Goal: Task Accomplishment & Management: Complete application form

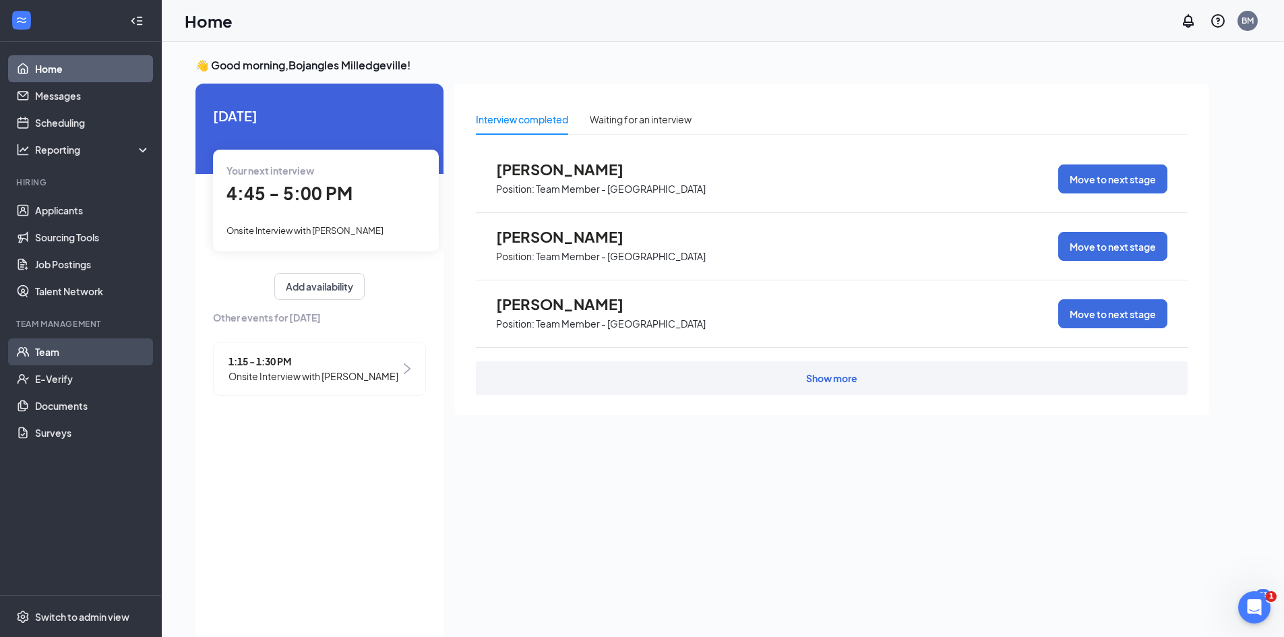
click at [42, 354] on link "Team" at bounding box center [92, 351] width 115 height 27
click at [74, 353] on link "Team" at bounding box center [92, 351] width 115 height 27
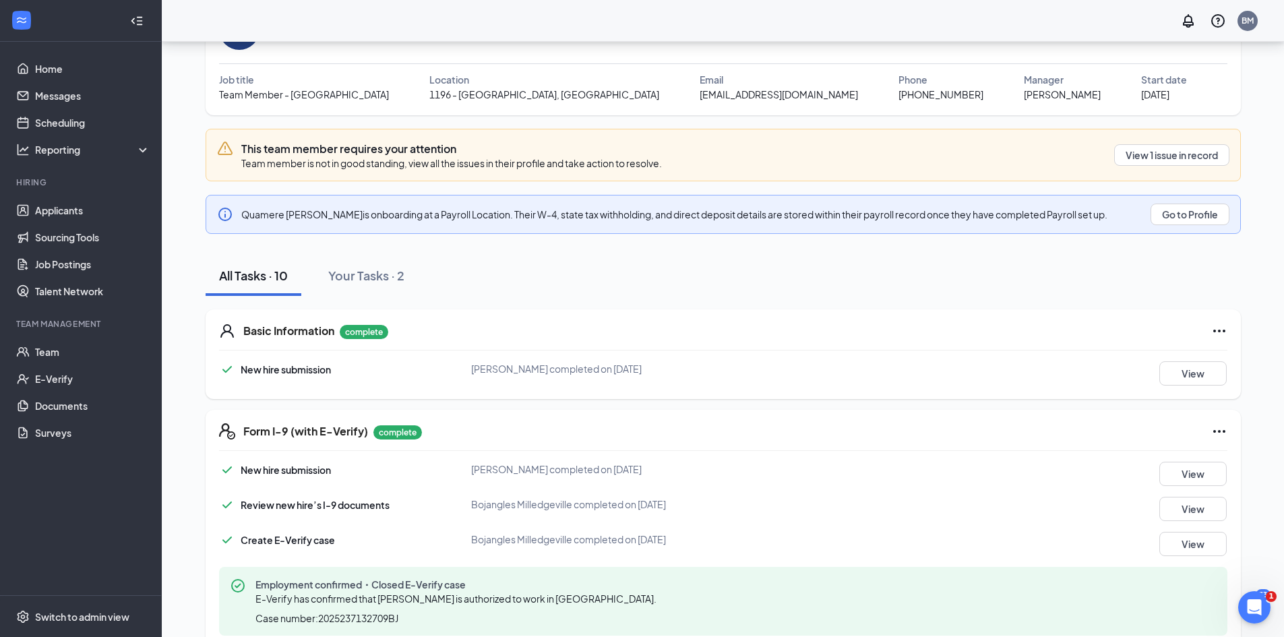
scroll to position [135, 0]
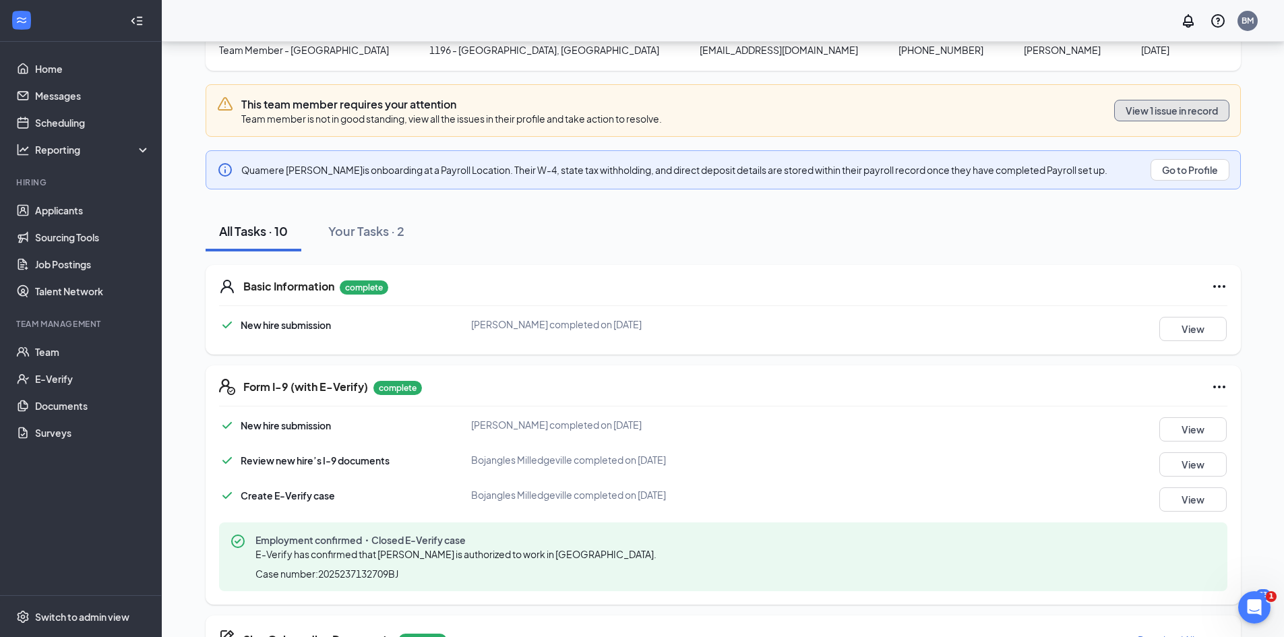
click at [1184, 108] on button "View 1 issue in record" at bounding box center [1171, 111] width 115 height 22
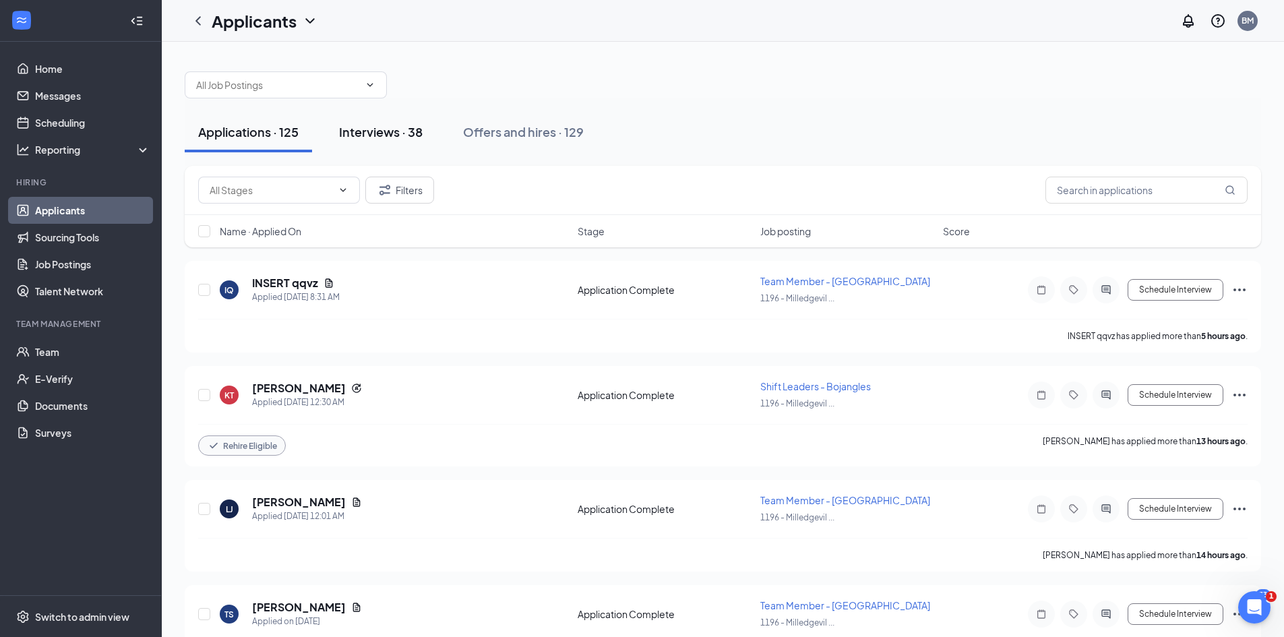
click at [383, 137] on div "Interviews · 38" at bounding box center [381, 131] width 84 height 17
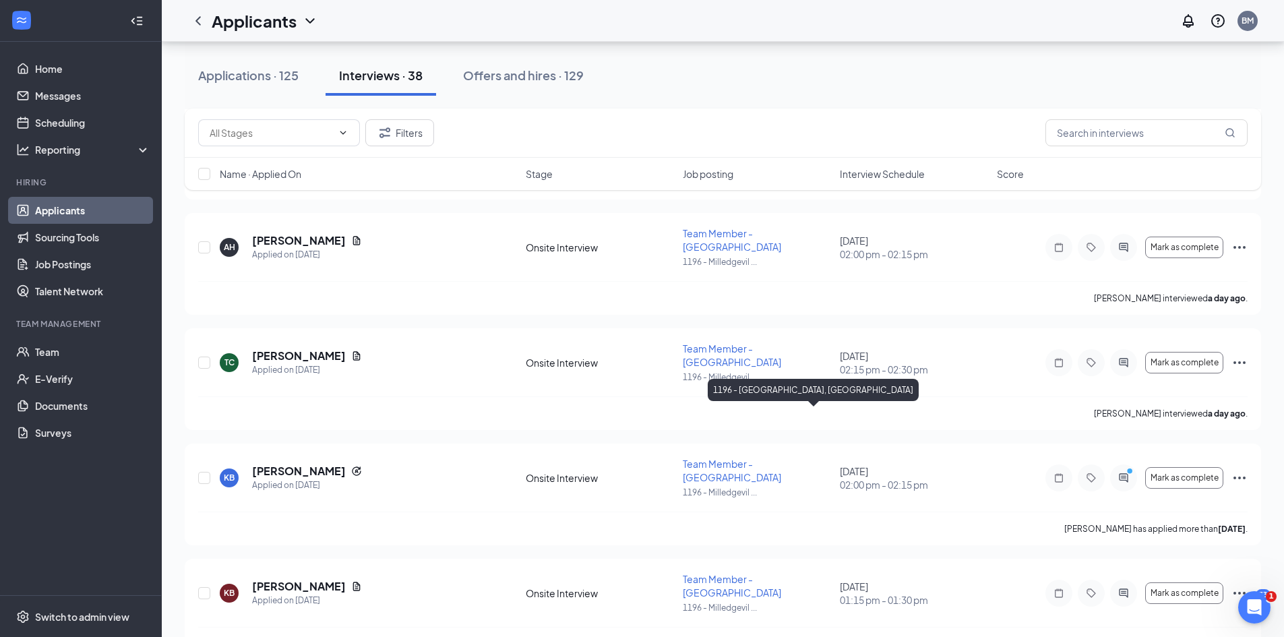
scroll to position [472, 0]
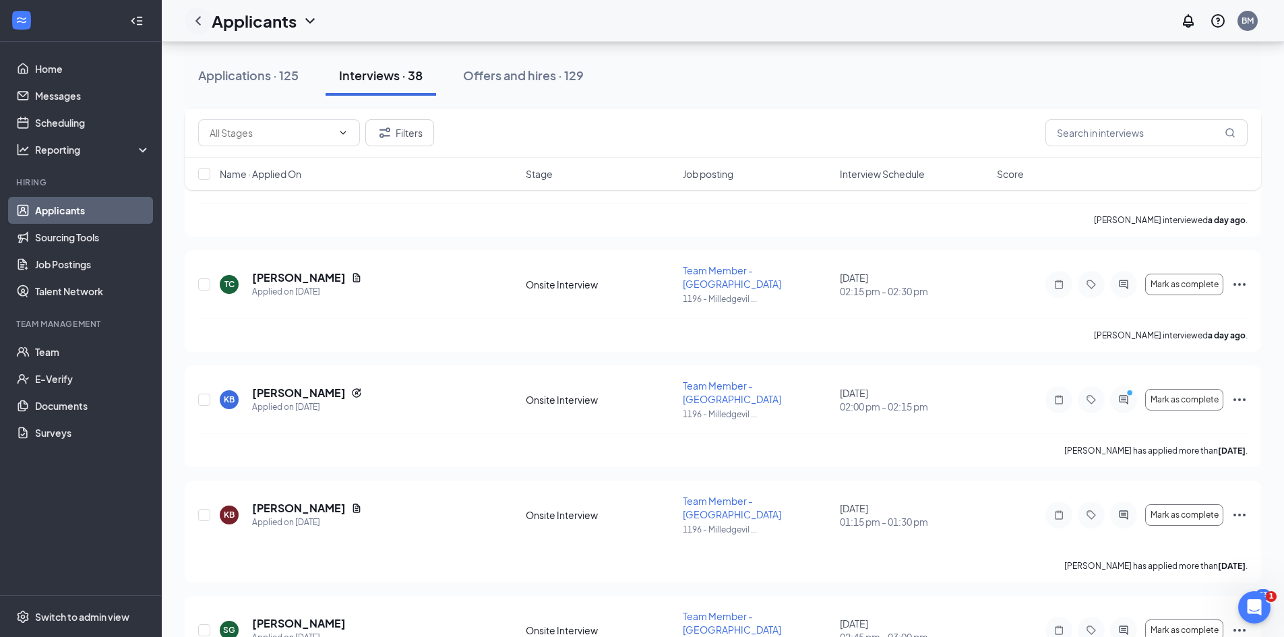
click at [200, 26] on icon "ChevronLeft" at bounding box center [198, 21] width 16 height 16
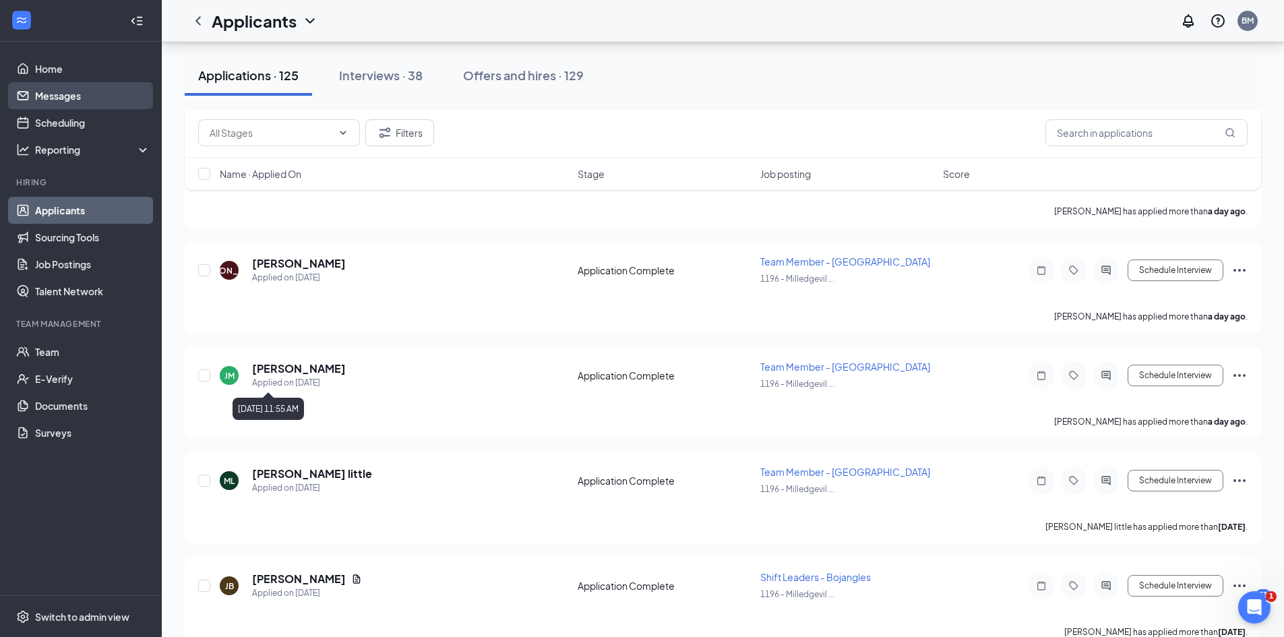
scroll to position [1024, 0]
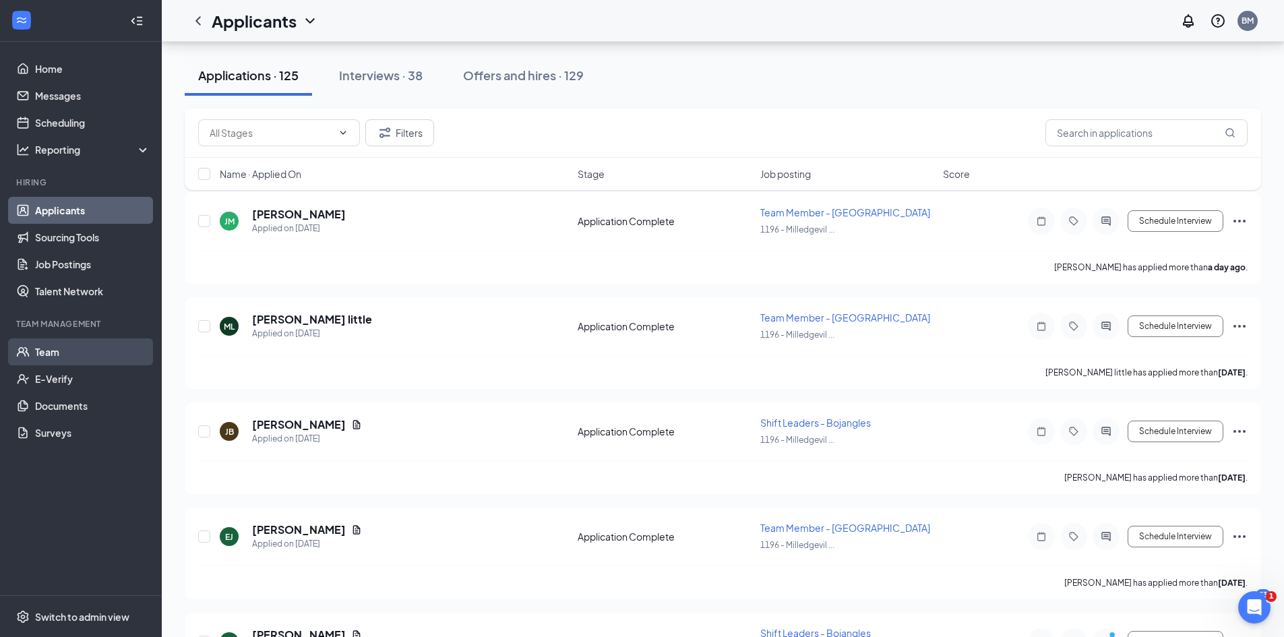
click at [51, 351] on link "Team" at bounding box center [92, 351] width 115 height 27
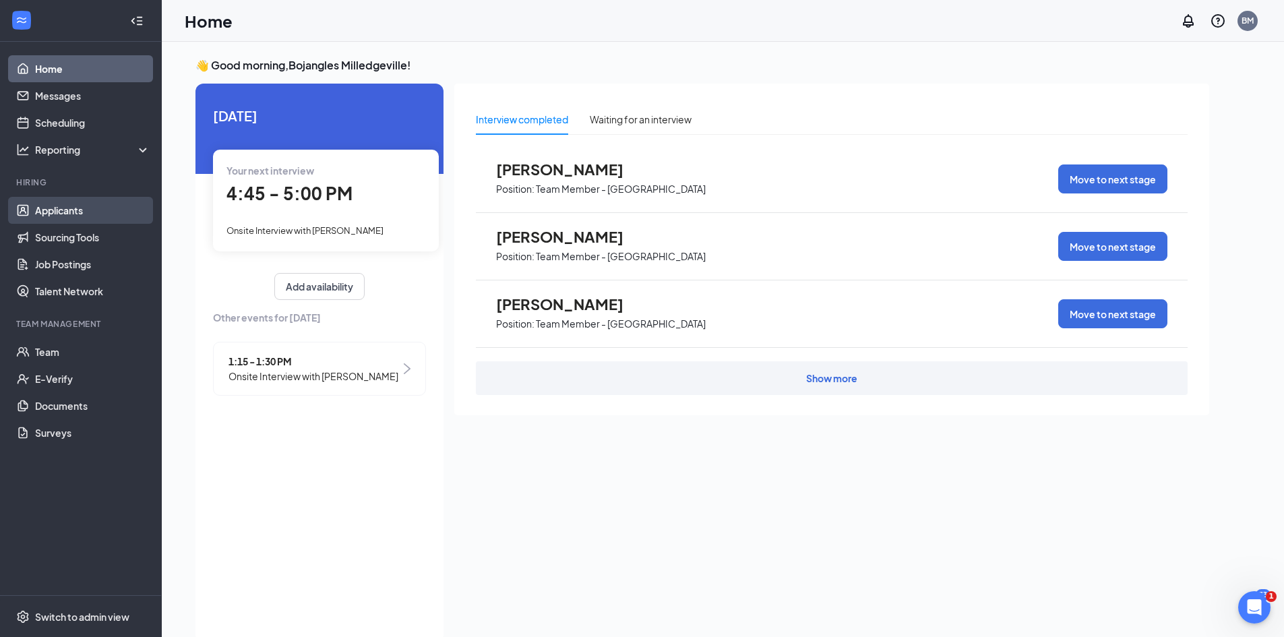
drag, startPoint x: 67, startPoint y: 207, endPoint x: 147, endPoint y: 224, distance: 81.3
click at [67, 207] on link "Applicants" at bounding box center [92, 210] width 115 height 27
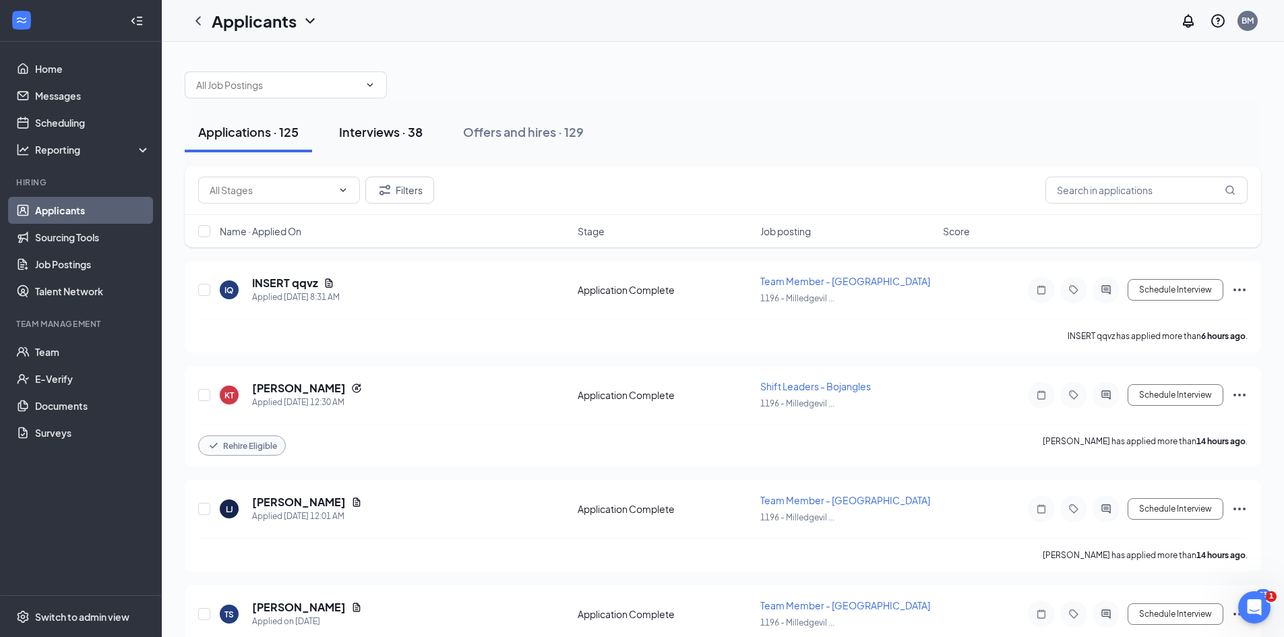
click at [398, 125] on div "Interviews · 38" at bounding box center [381, 131] width 84 height 17
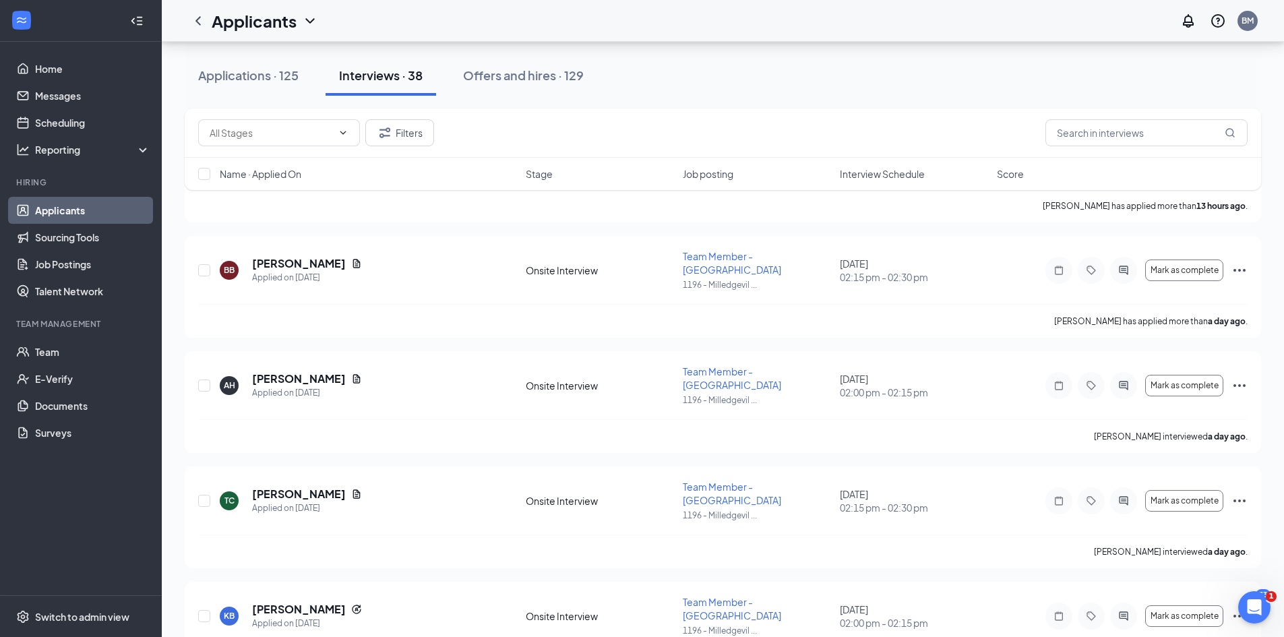
scroll to position [270, 0]
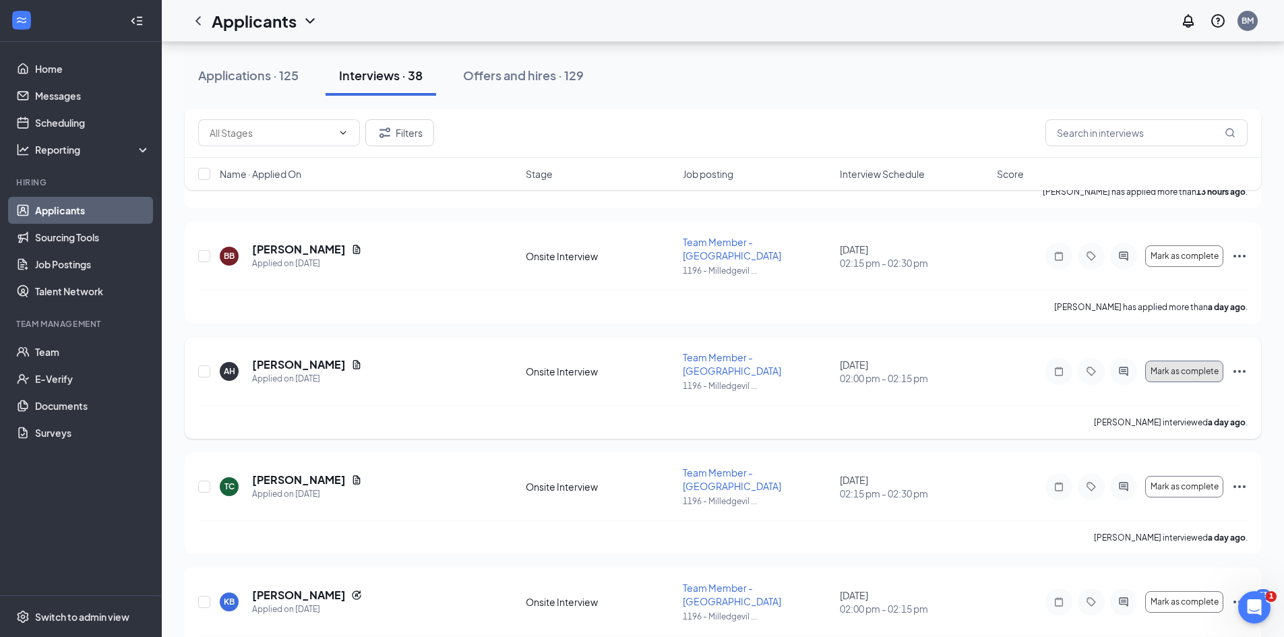
click at [1183, 367] on span "Mark as complete" at bounding box center [1185, 371] width 68 height 9
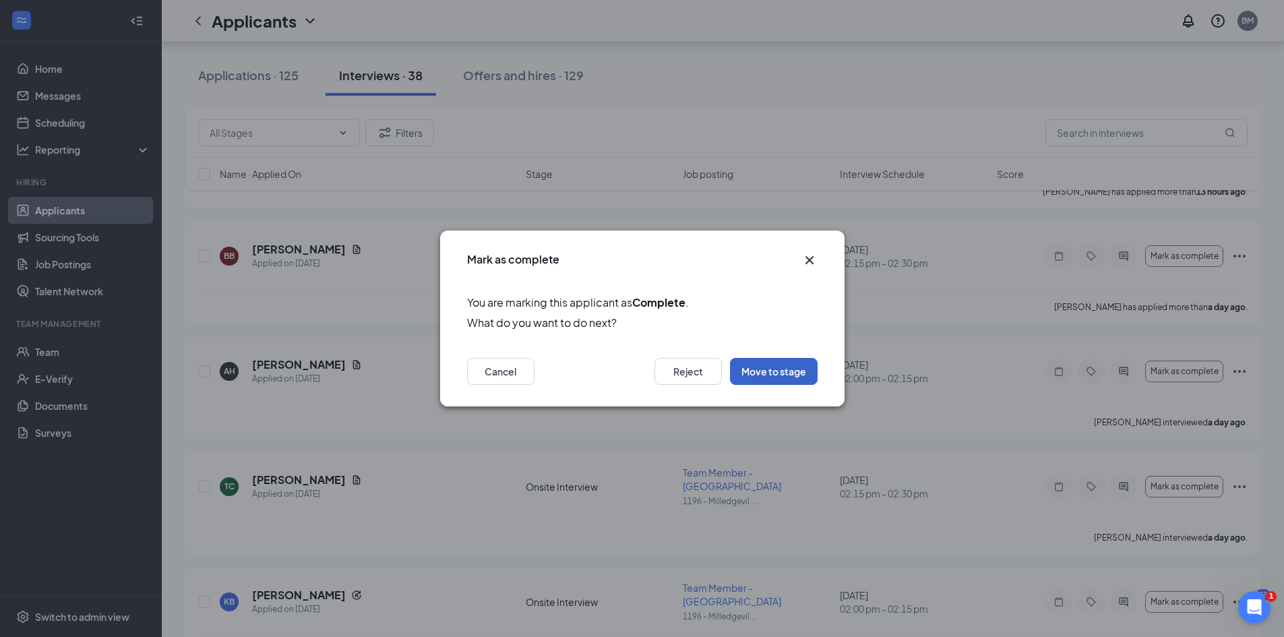
click at [798, 377] on button "Move to stage" at bounding box center [774, 371] width 88 height 27
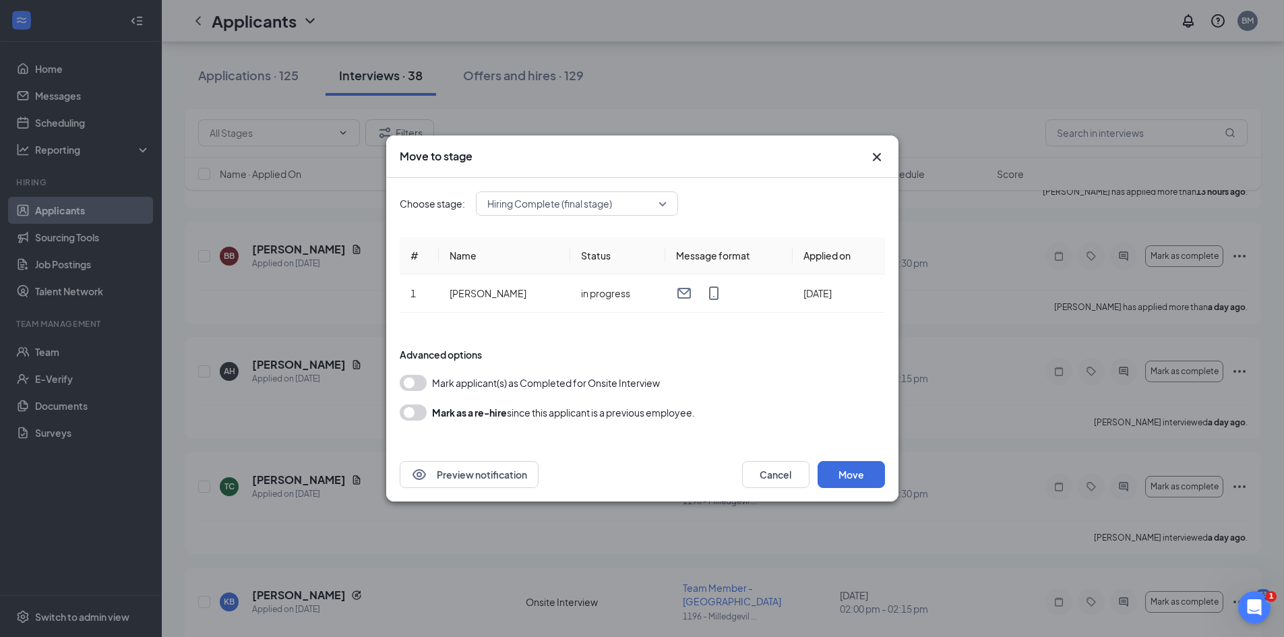
click at [663, 205] on span "Hiring Complete (final stage)" at bounding box center [576, 203] width 179 height 20
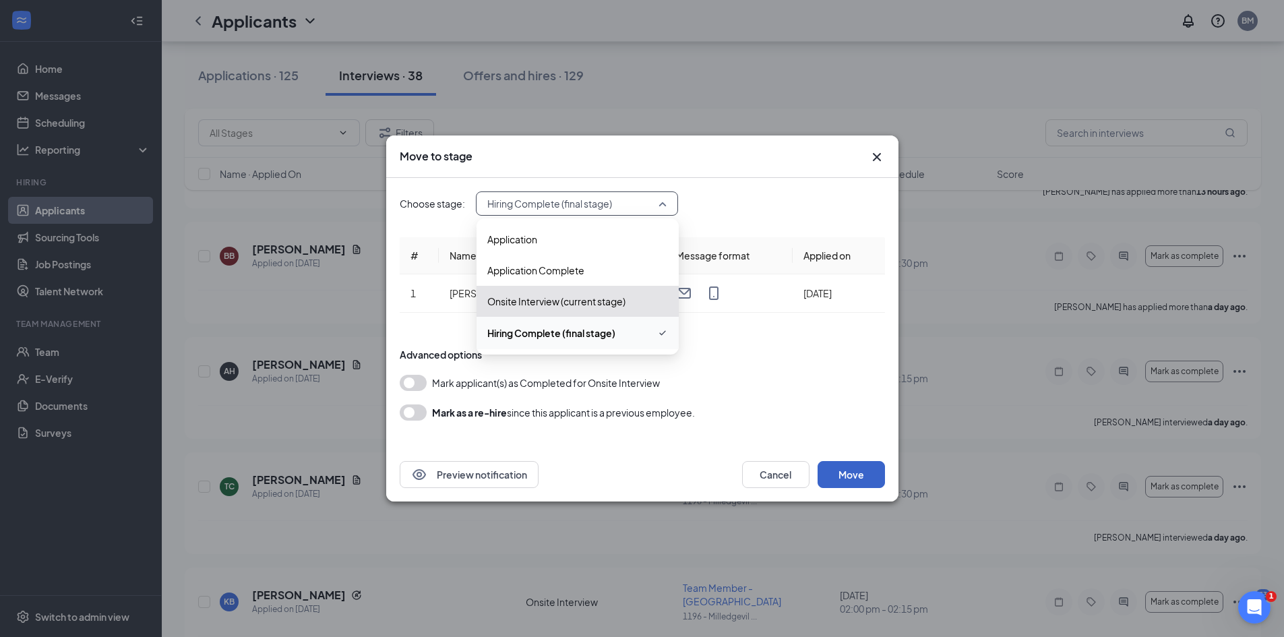
click at [861, 480] on button "Move" at bounding box center [851, 474] width 67 height 27
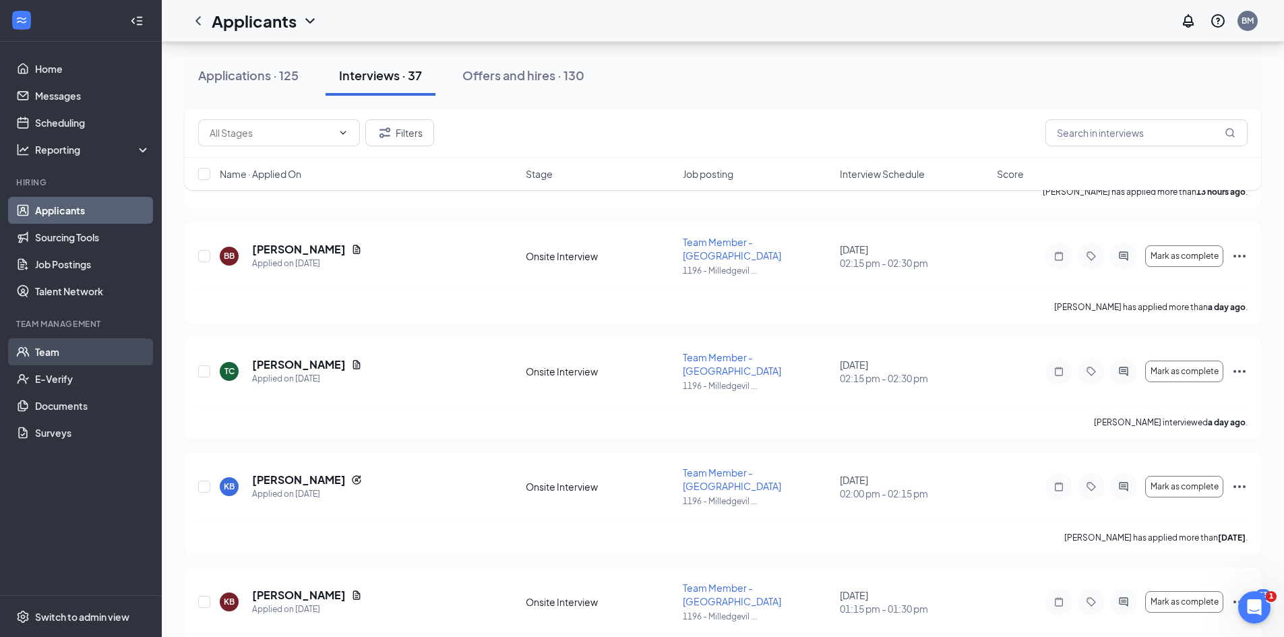
click at [52, 357] on link "Team" at bounding box center [92, 351] width 115 height 27
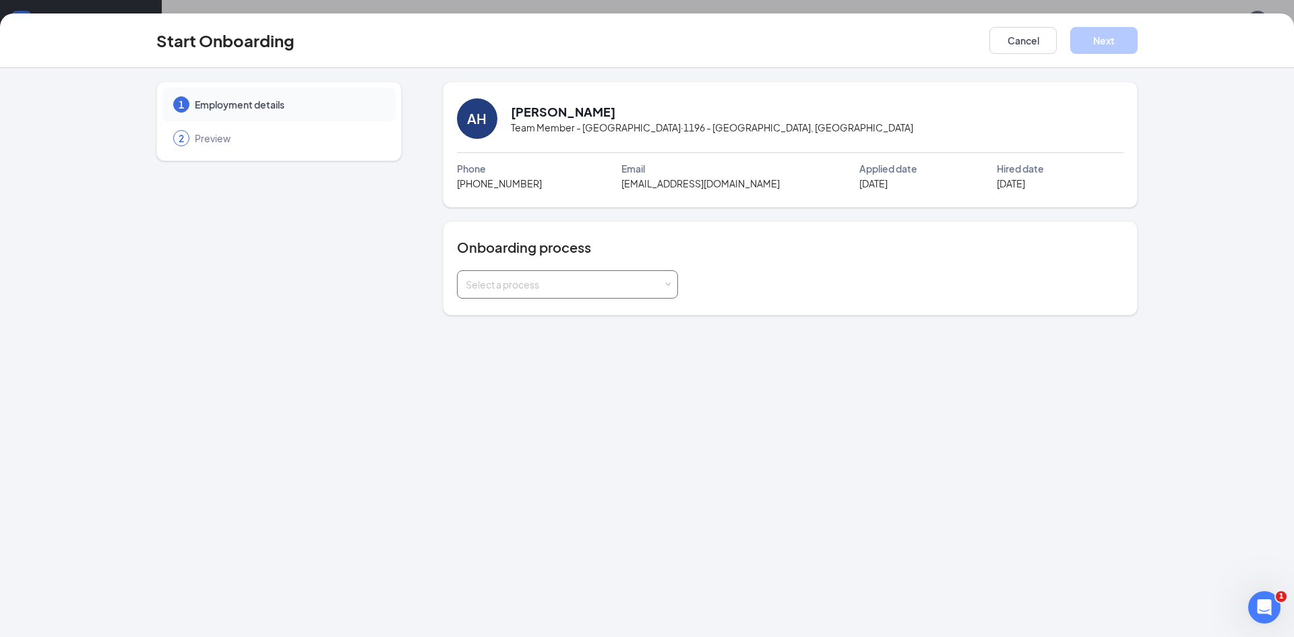
click at [667, 284] on span at bounding box center [668, 285] width 6 height 6
click at [535, 311] on span "New Hire Onboarding" at bounding box center [509, 313] width 95 height 12
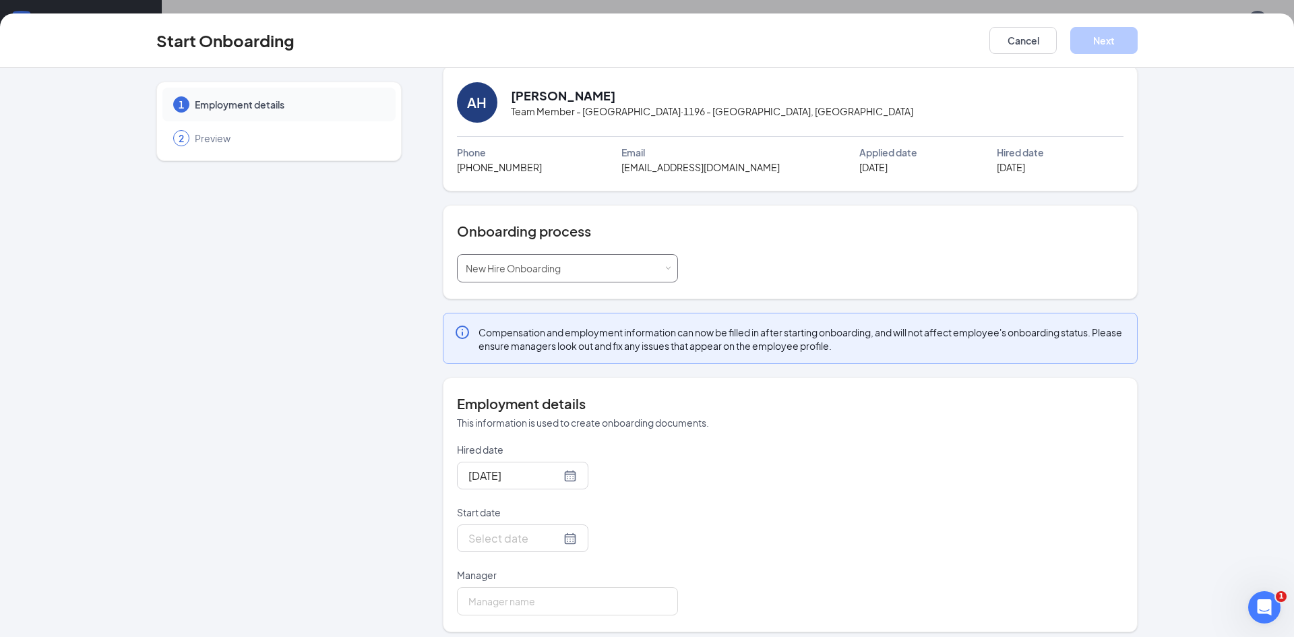
scroll to position [25, 0]
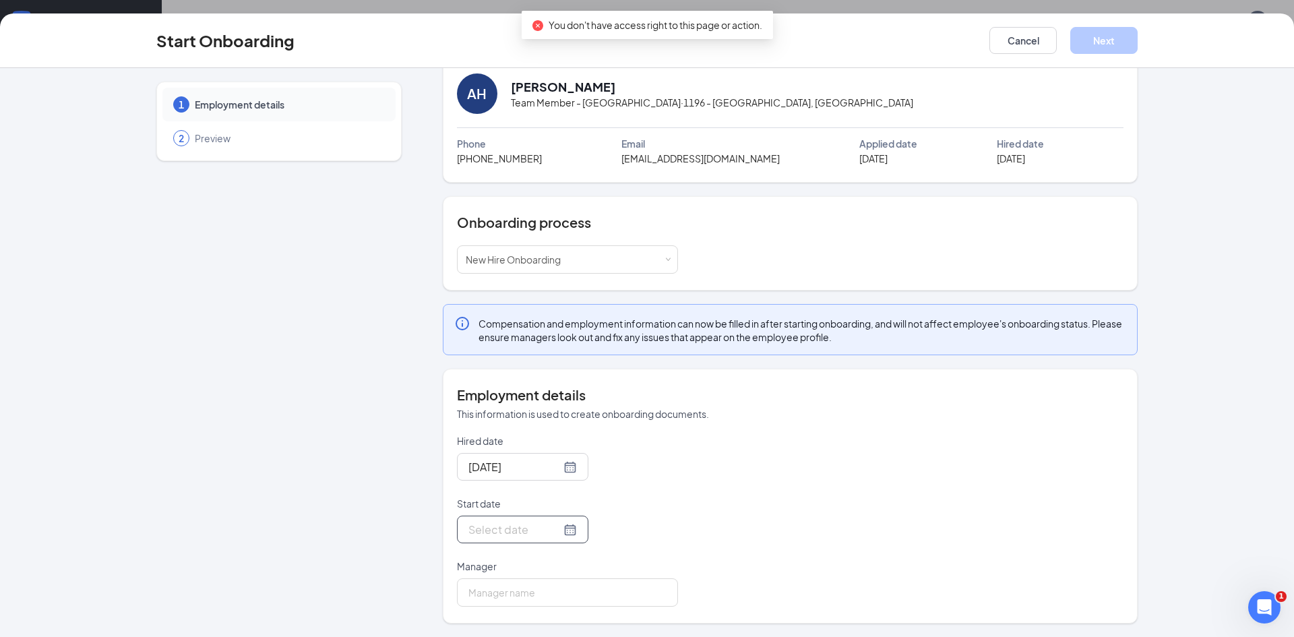
click at [552, 531] on div at bounding box center [523, 529] width 109 height 17
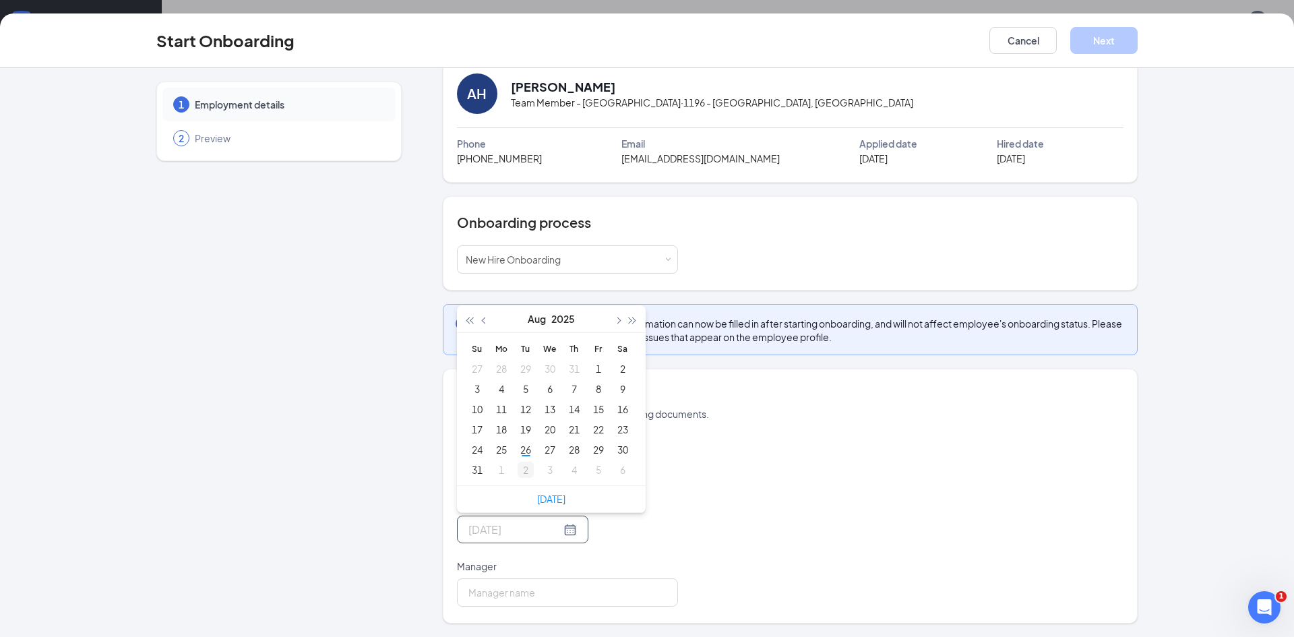
type input "Sep 2, 2025"
click at [520, 470] on div "2" at bounding box center [526, 470] width 16 height 16
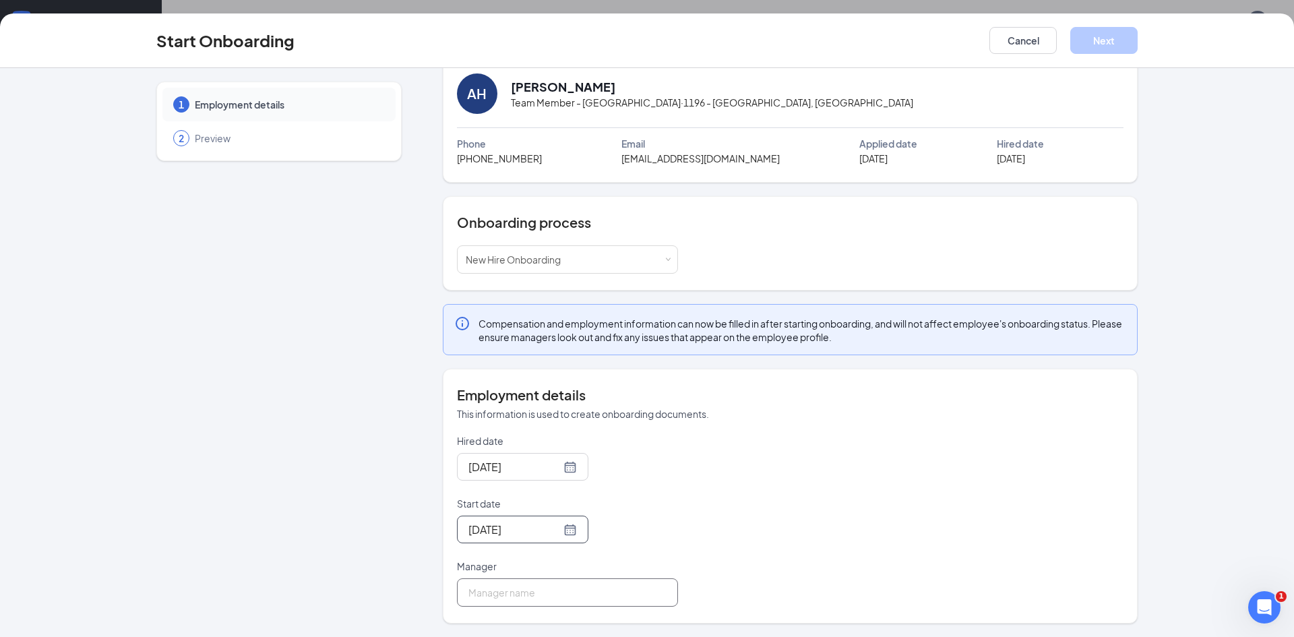
click at [518, 600] on input "Manager" at bounding box center [567, 592] width 221 height 28
type input "Skeithia Horne"
click at [1115, 44] on button "Next" at bounding box center [1104, 40] width 67 height 27
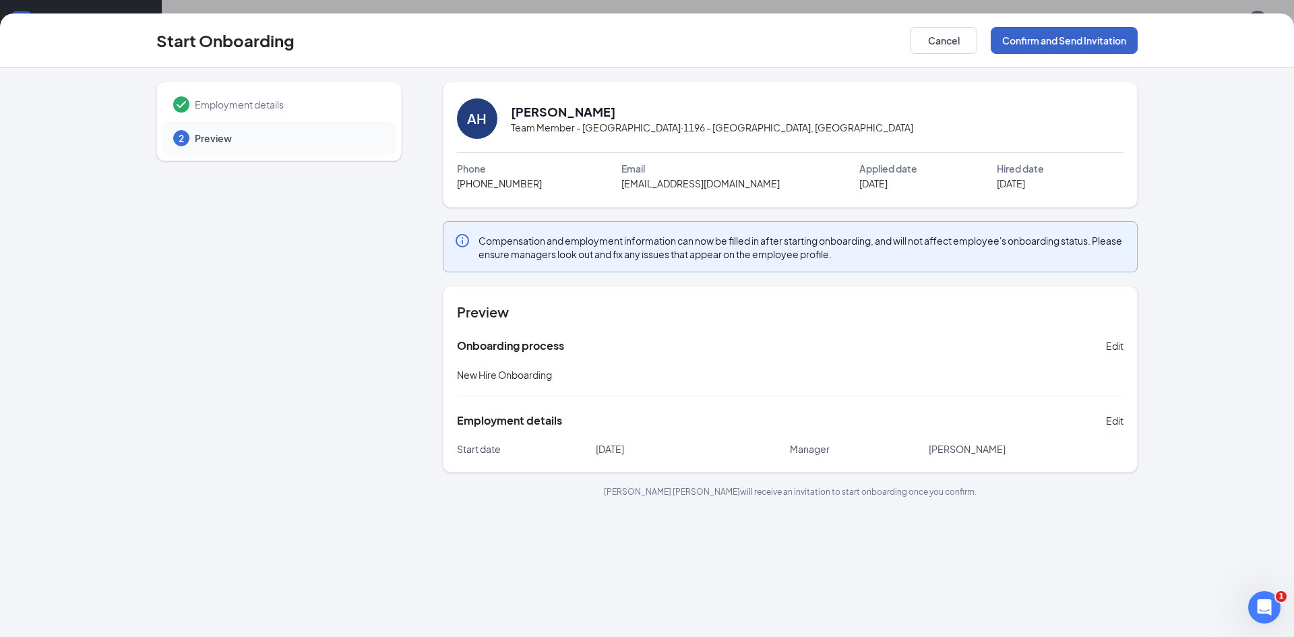
click at [1102, 36] on button "Confirm and Send Invitation" at bounding box center [1064, 40] width 147 height 27
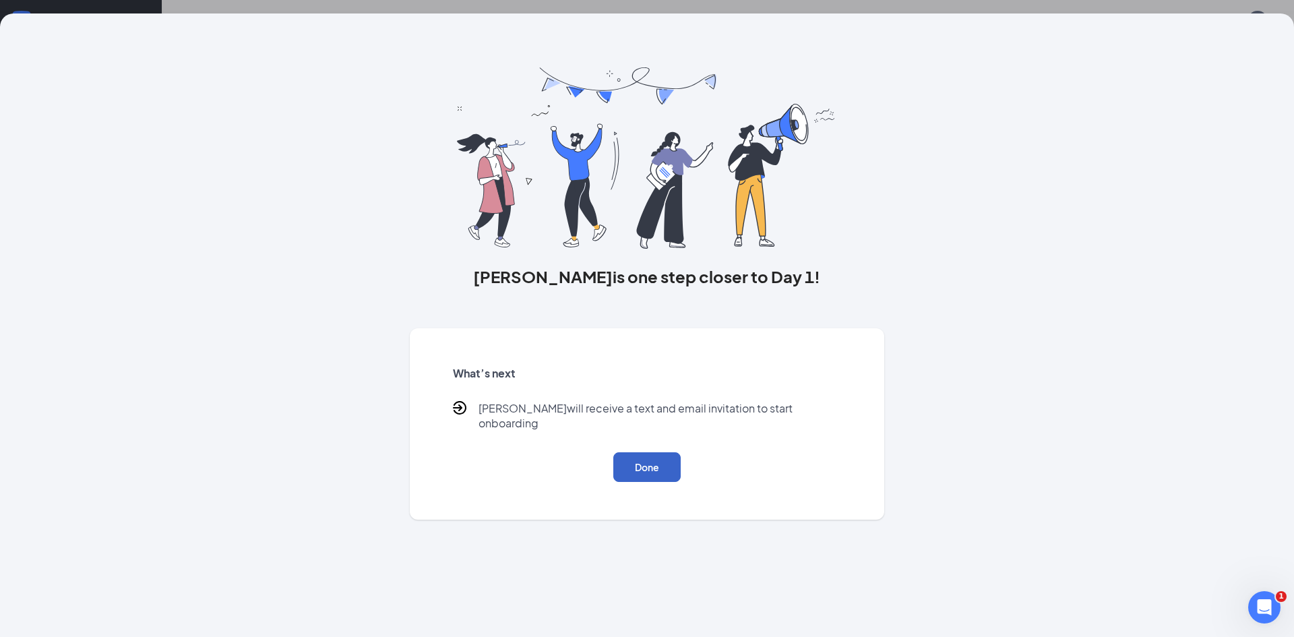
click at [660, 452] on button "Done" at bounding box center [646, 467] width 67 height 30
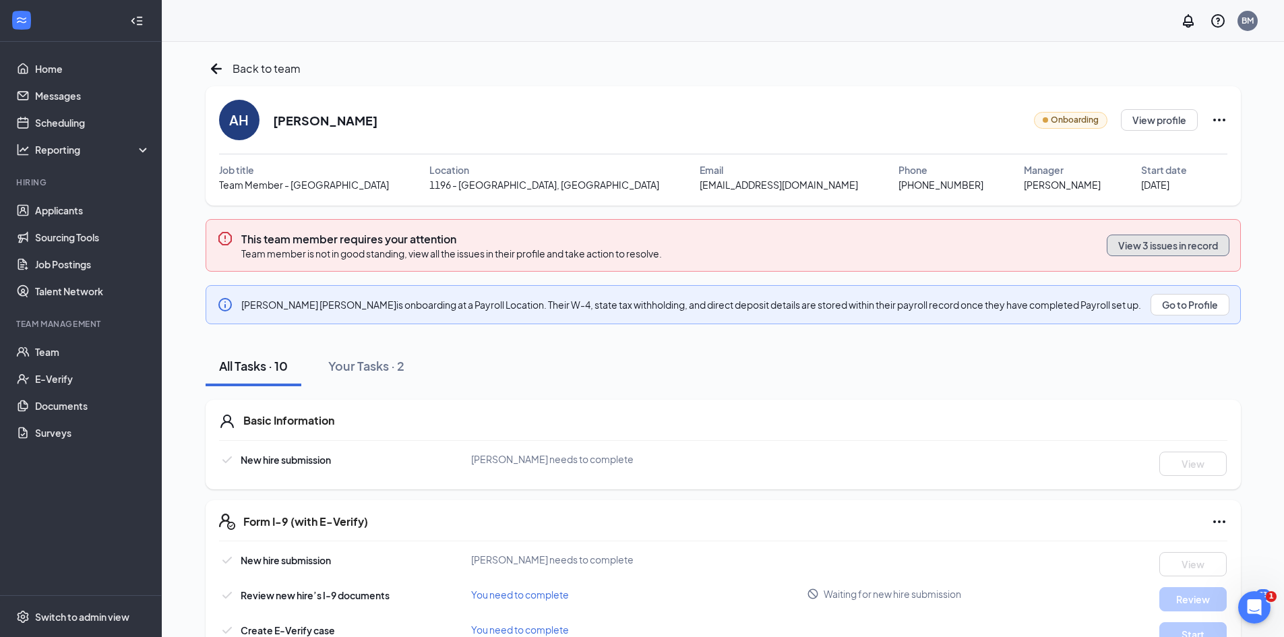
click at [1187, 243] on button "View 3 issues in record" at bounding box center [1168, 246] width 123 height 22
